Goal: Information Seeking & Learning: Learn about a topic

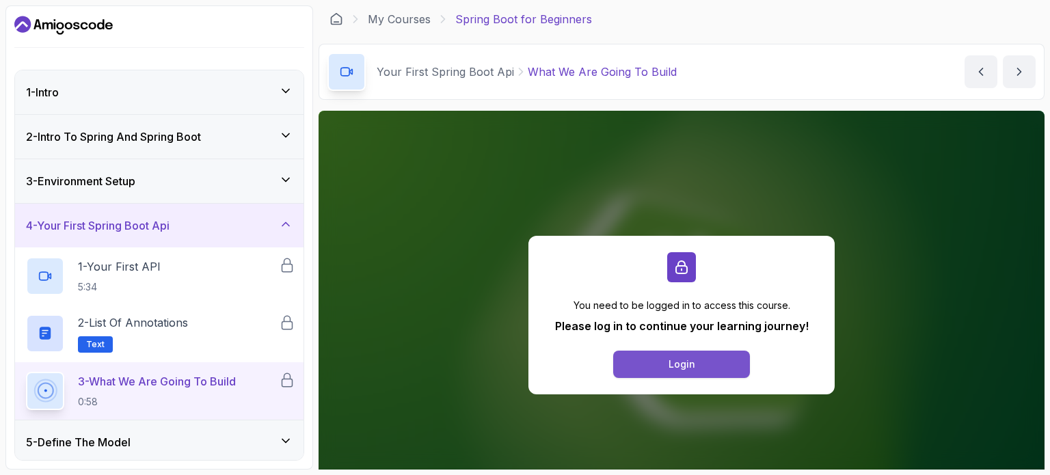
click at [656, 364] on button "Login" at bounding box center [681, 364] width 137 height 27
click at [670, 360] on div "Login" at bounding box center [682, 365] width 27 height 14
click at [123, 265] on p "1 - Your First API" at bounding box center [119, 266] width 83 height 16
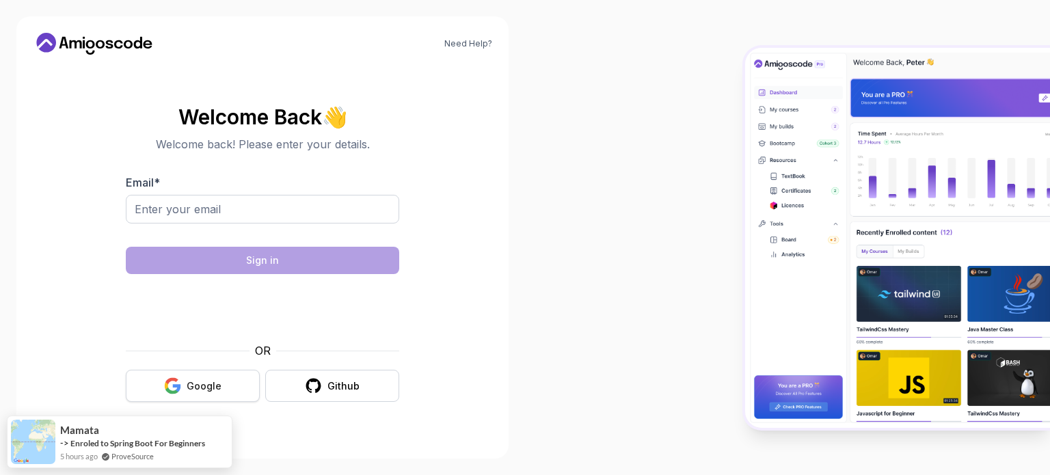
click at [185, 386] on button "Google" at bounding box center [193, 386] width 134 height 32
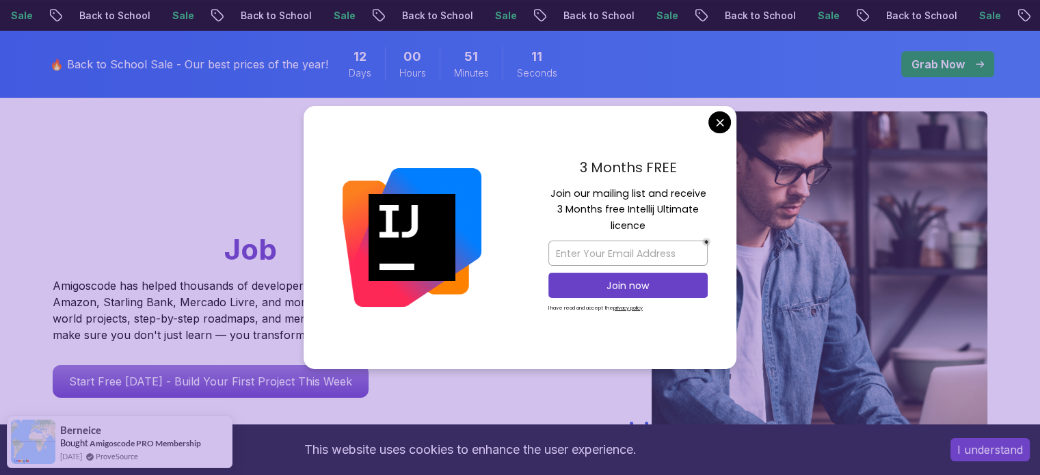
scroll to position [123, 0]
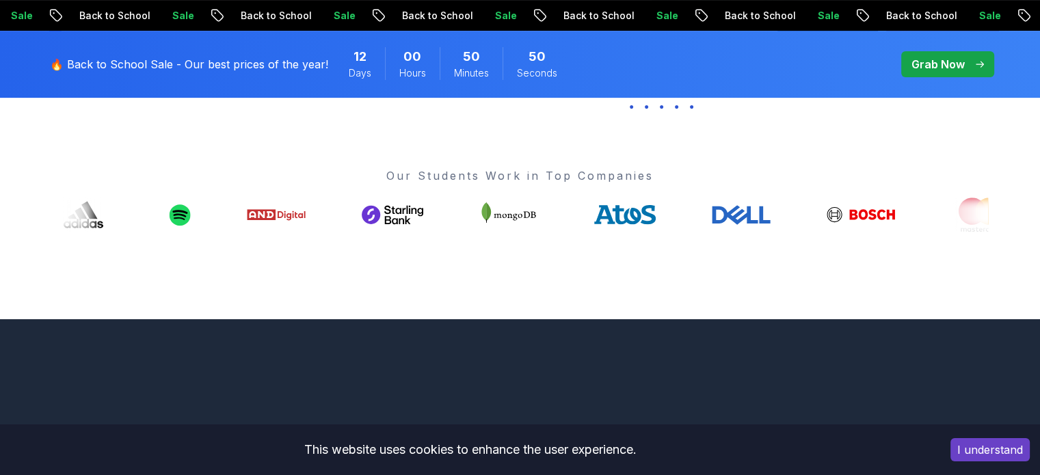
scroll to position [0, 0]
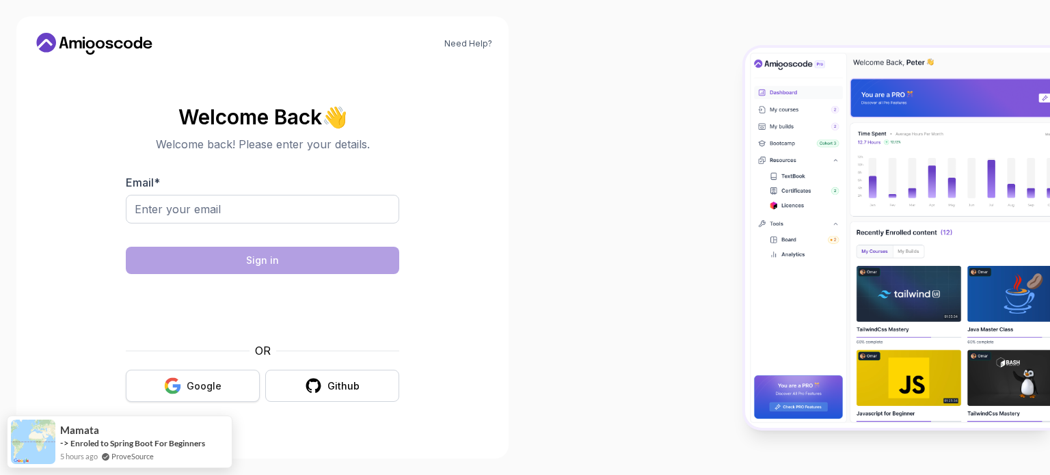
click at [183, 396] on button "Google" at bounding box center [193, 386] width 134 height 32
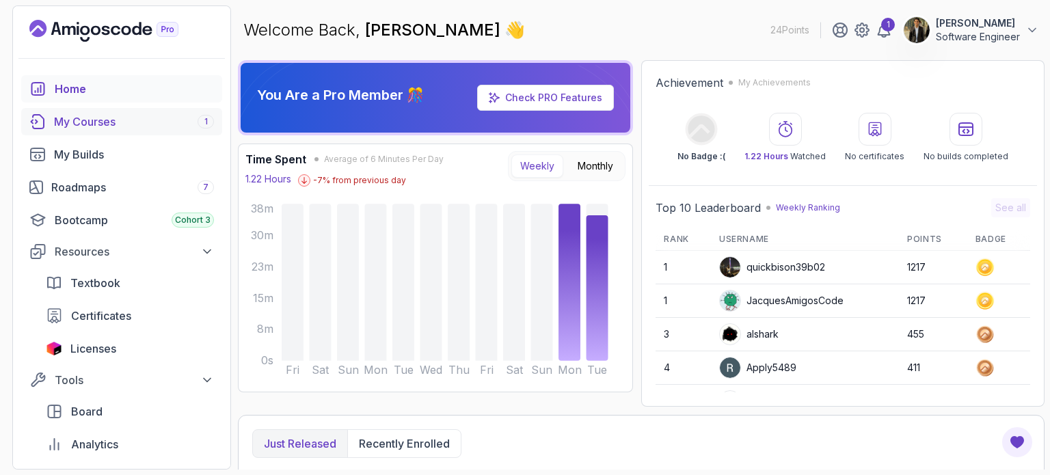
click at [88, 116] on div "My Courses 1" at bounding box center [134, 121] width 160 height 16
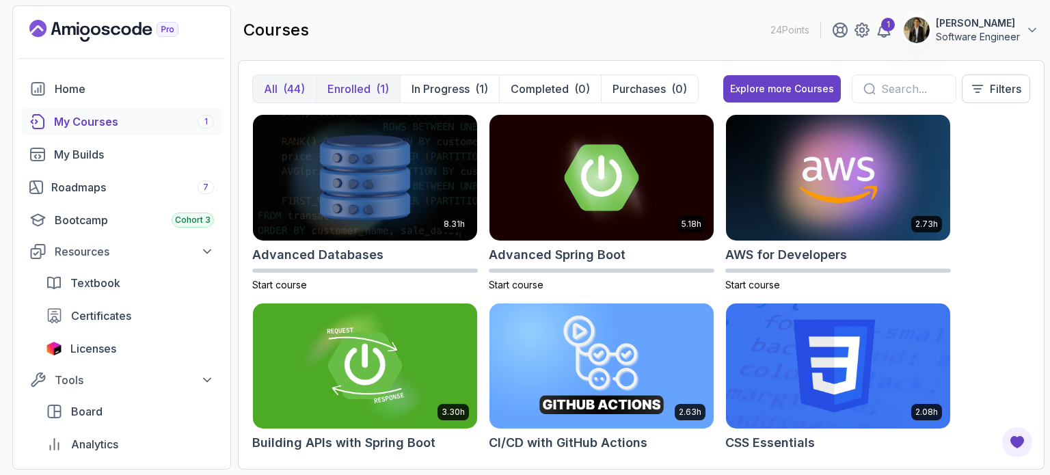
click at [347, 82] on p "Enrolled" at bounding box center [348, 89] width 43 height 16
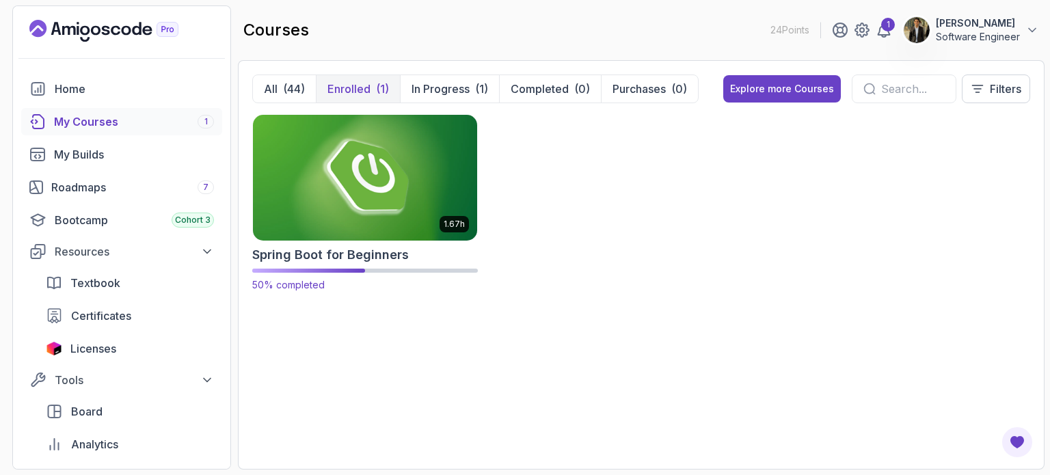
click at [351, 172] on img at bounding box center [364, 177] width 235 height 132
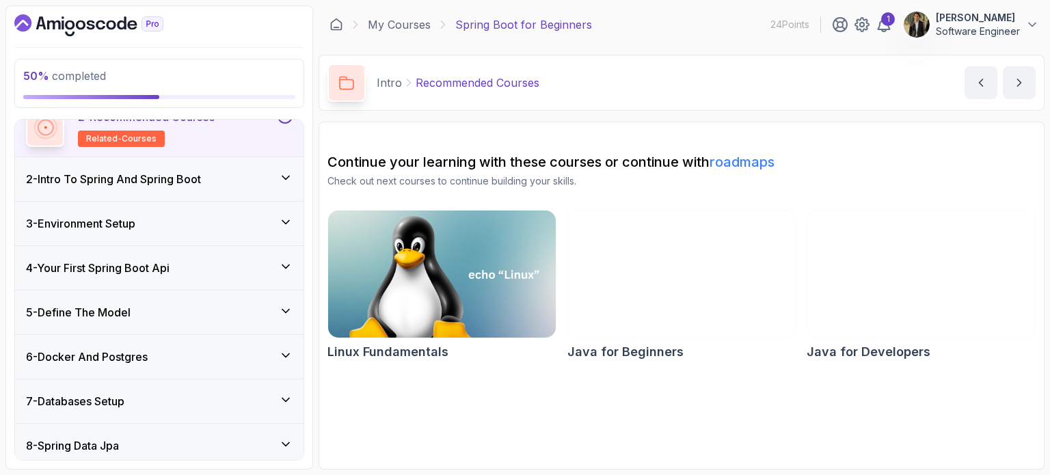
scroll to position [123, 0]
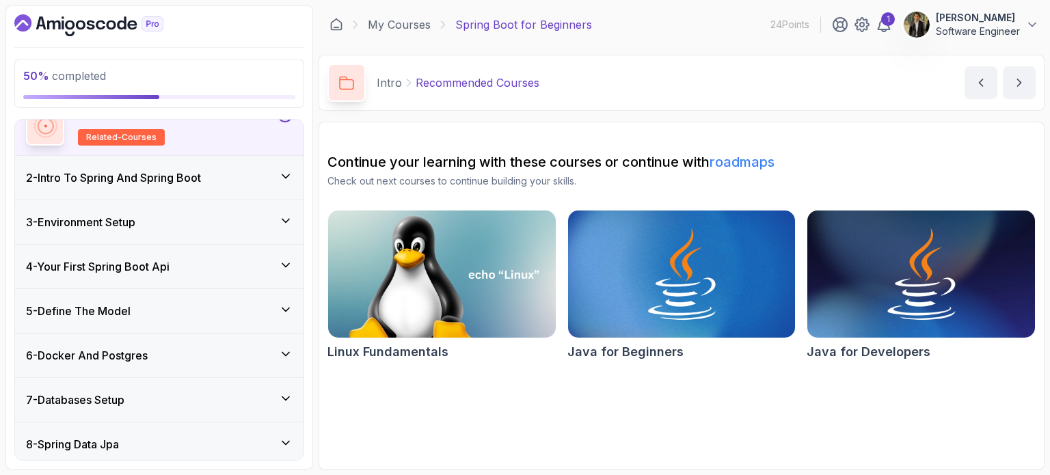
click at [83, 263] on h3 "4 - Your First Spring Boot Api" at bounding box center [98, 266] width 144 height 16
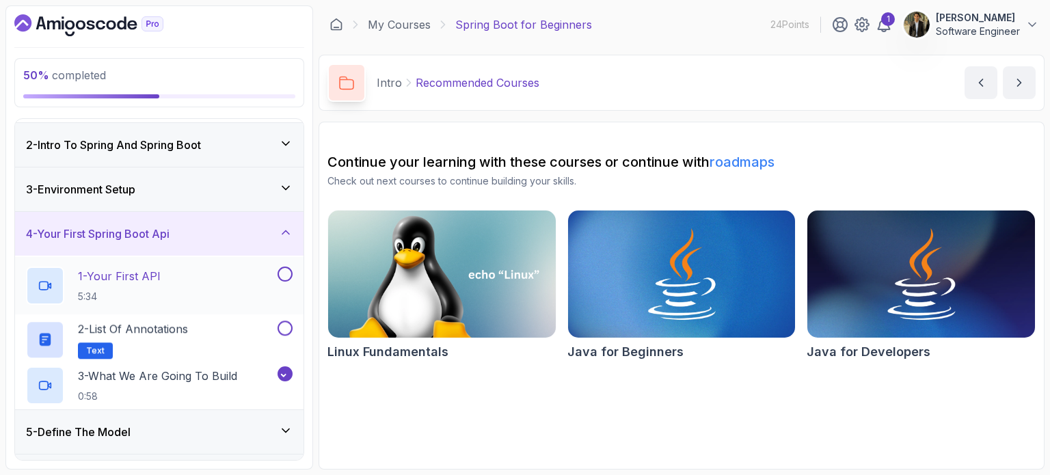
scroll to position [46, 0]
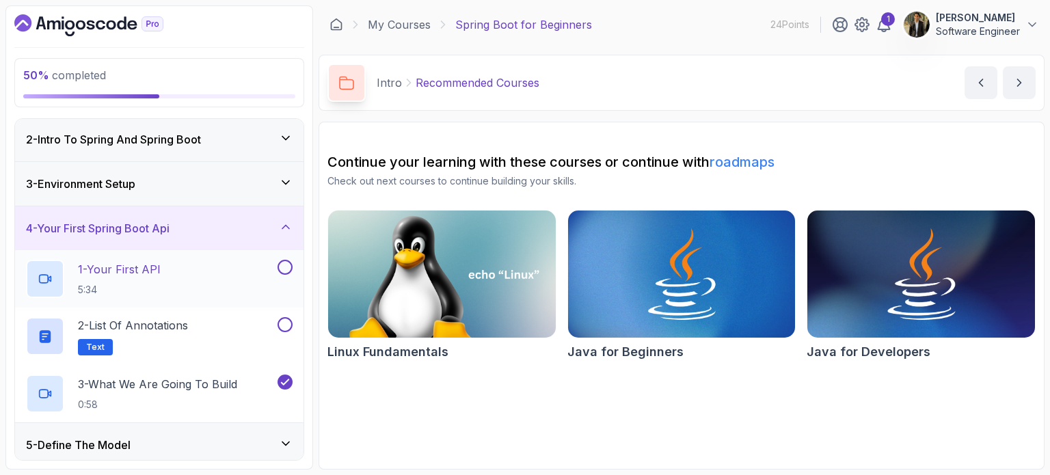
click at [148, 273] on p "1 - Your First API" at bounding box center [119, 269] width 83 height 16
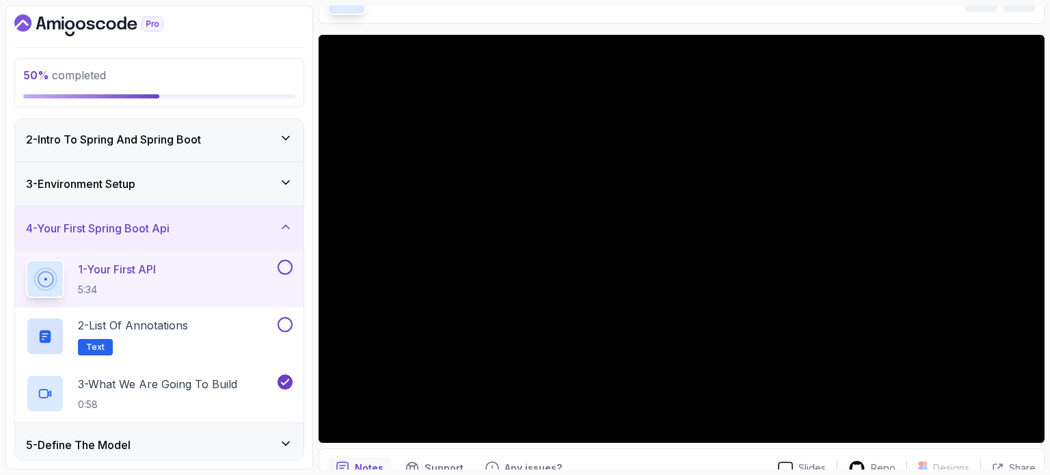
scroll to position [85, 0]
